Goal: Information Seeking & Learning: Learn about a topic

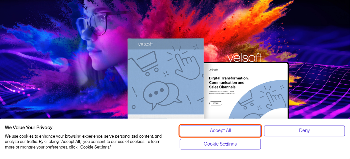
click at [221, 129] on span "Accept All" at bounding box center [220, 130] width 21 height 7
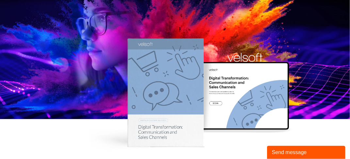
click at [235, 41] on div at bounding box center [175, 76] width 350 height 153
click at [172, 133] on div at bounding box center [175, 76] width 350 height 153
click at [233, 84] on div at bounding box center [175, 76] width 350 height 153
click at [216, 104] on div at bounding box center [175, 76] width 350 height 153
click at [141, 78] on div at bounding box center [175, 76] width 350 height 153
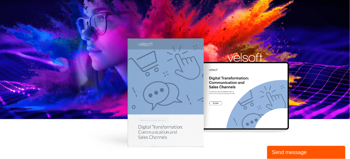
click at [141, 77] on div at bounding box center [175, 76] width 350 height 153
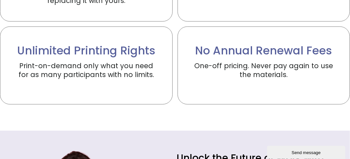
scroll to position [1419, 0]
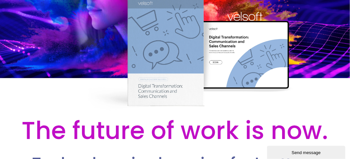
scroll to position [75, 0]
